Goal: Navigation & Orientation: Find specific page/section

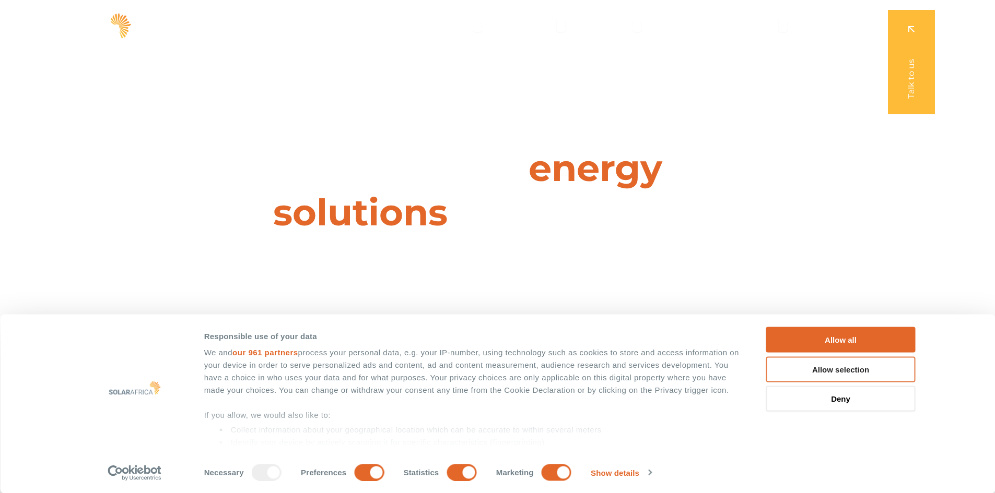
click at [828, 369] on button "Allow selection" at bounding box center [840, 370] width 149 height 26
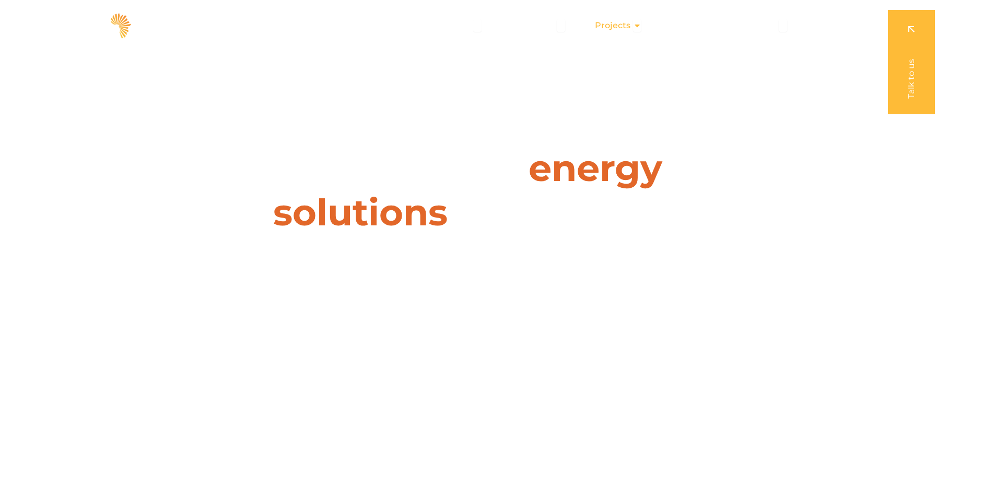
click at [633, 22] on div "Projects Close Projects Open Projects" at bounding box center [617, 25] width 63 height 21
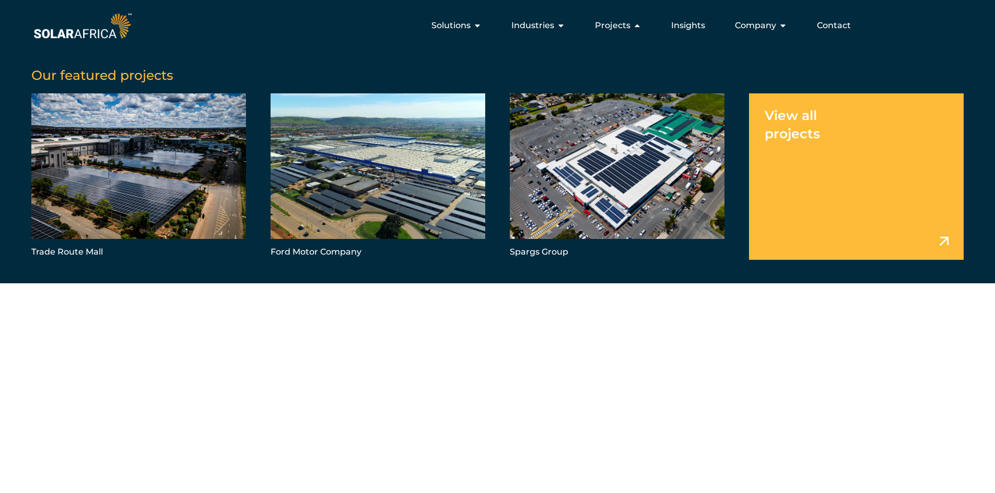
click at [826, 173] on link "Menu" at bounding box center [856, 176] width 215 height 166
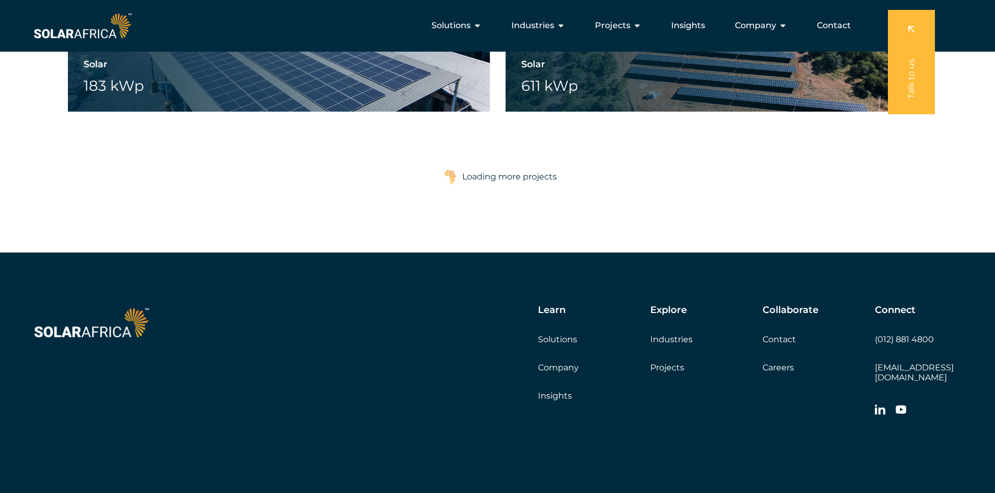
scroll to position [1615, 0]
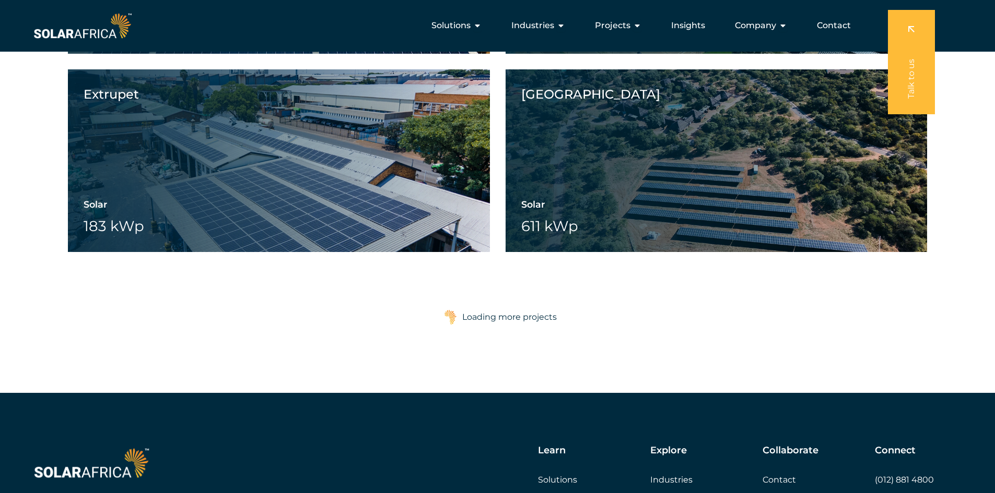
click at [469, 316] on div "Loading more projects" at bounding box center [509, 317] width 95 height 21
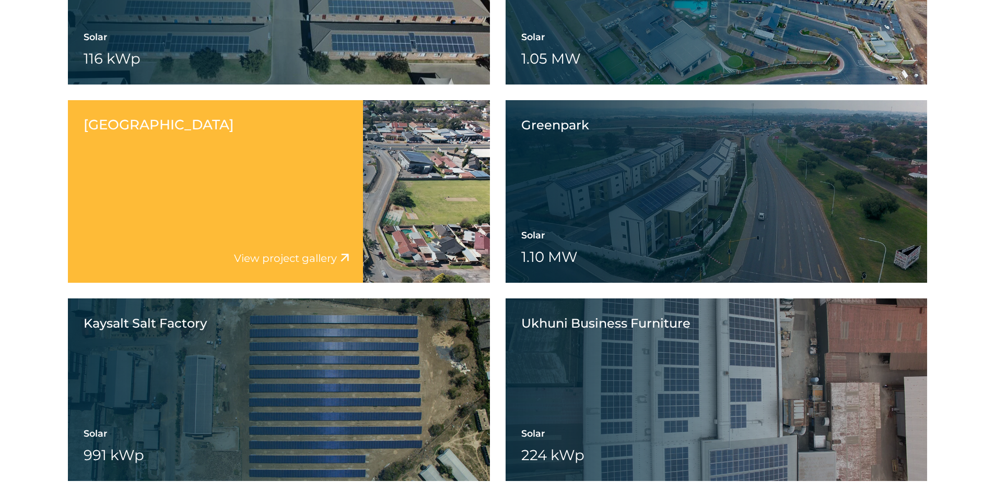
scroll to position [7526, 0]
